Goal: Task Accomplishment & Management: Use online tool/utility

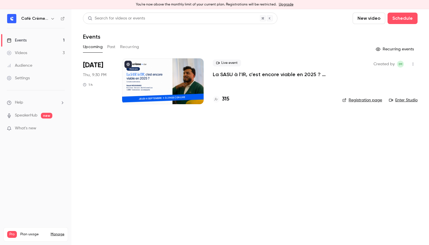
click at [229, 77] on p "La SASU à l’IR, c’est encore viable en 2025 ? [MASTERCLASS]" at bounding box center [273, 74] width 120 height 7
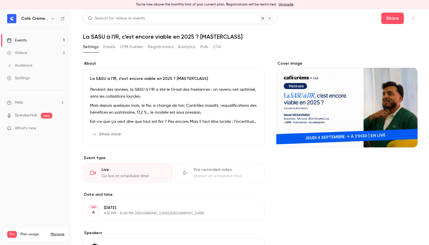
click at [130, 44] on button "UTM builder" at bounding box center [131, 46] width 23 height 9
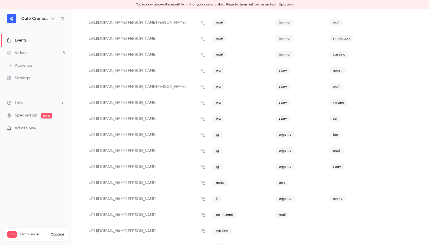
scroll to position [97, 0]
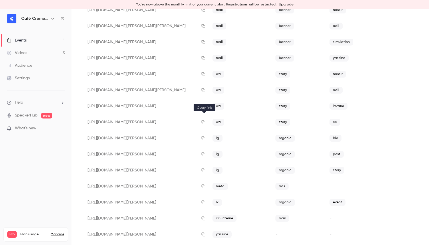
click at [204, 124] on button "button" at bounding box center [203, 122] width 9 height 9
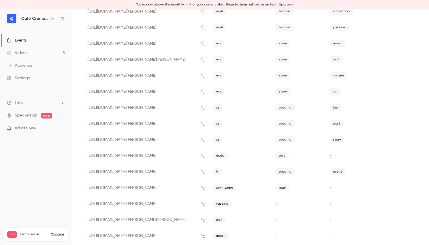
scroll to position [134, 0]
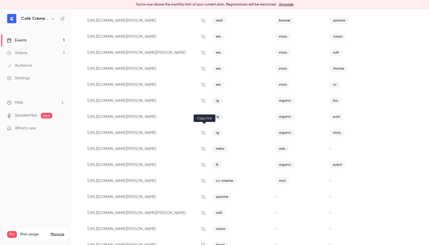
click at [206, 132] on button "button" at bounding box center [203, 132] width 9 height 9
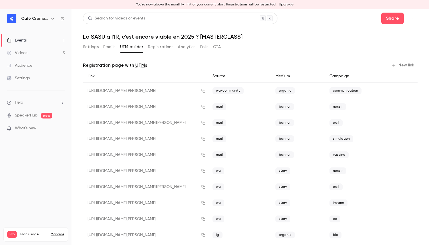
click at [92, 44] on button "Settings" at bounding box center [91, 46] width 16 height 9
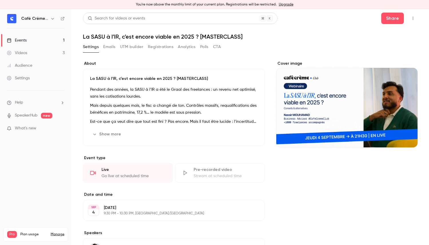
click at [35, 36] on link "Events 1" at bounding box center [35, 40] width 71 height 13
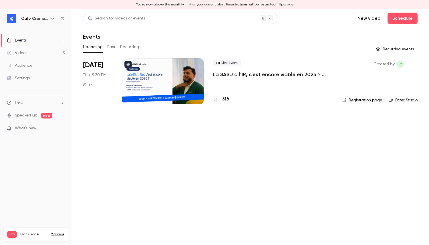
click at [178, 6] on div "You're now above the monthly limit of your current plan. Registrations will be …" at bounding box center [214, 4] width 429 height 9
click at [180, 7] on div "You're now above the monthly limit of your current plan. Registrations will be …" at bounding box center [214, 4] width 429 height 9
